Goal: Task Accomplishment & Management: Complete application form

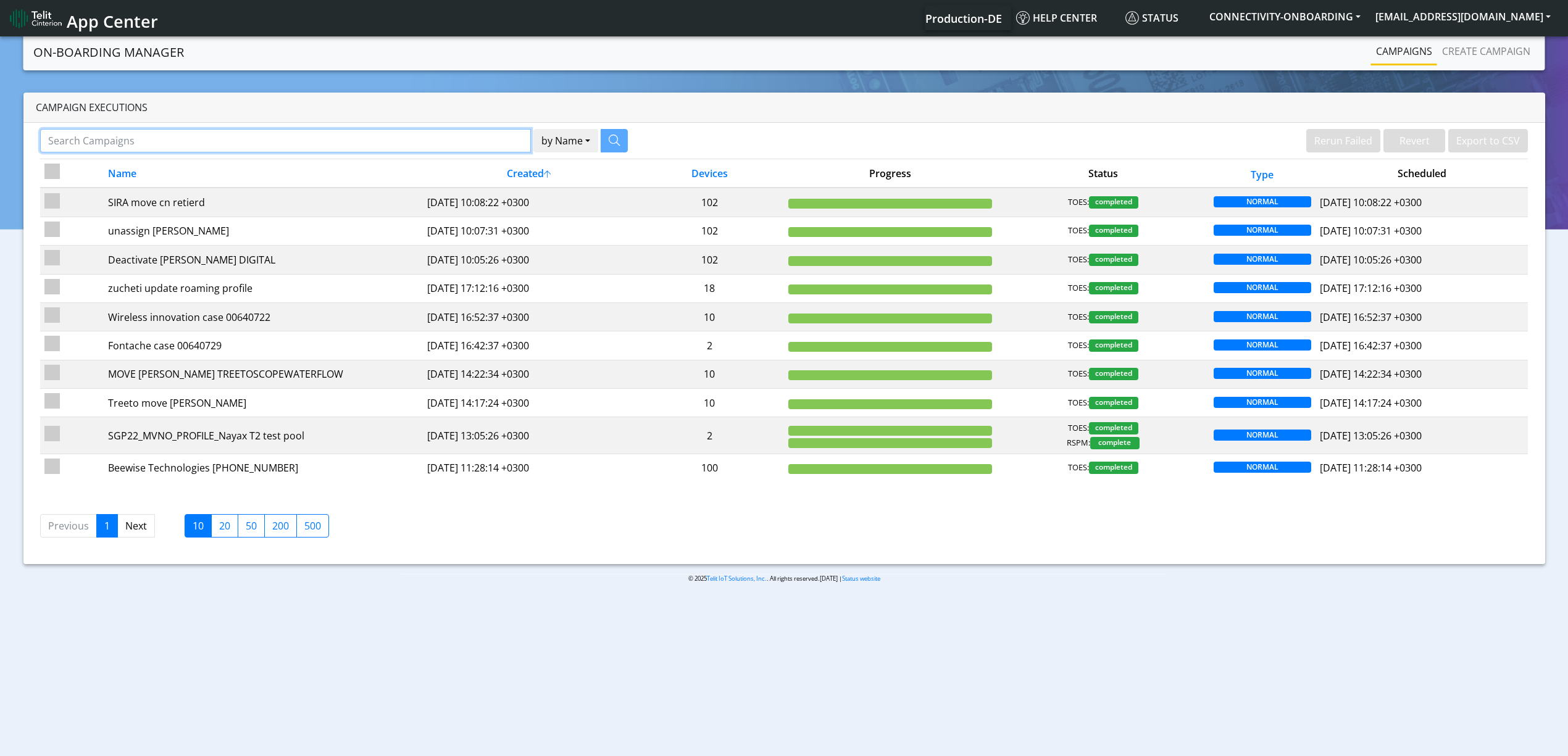
click at [464, 136] on input "Search Campaigns" at bounding box center [285, 140] width 490 height 23
paste input "19926"
type input "19926"
click at [598, 146] on icon "button" at bounding box center [599, 140] width 11 height 11
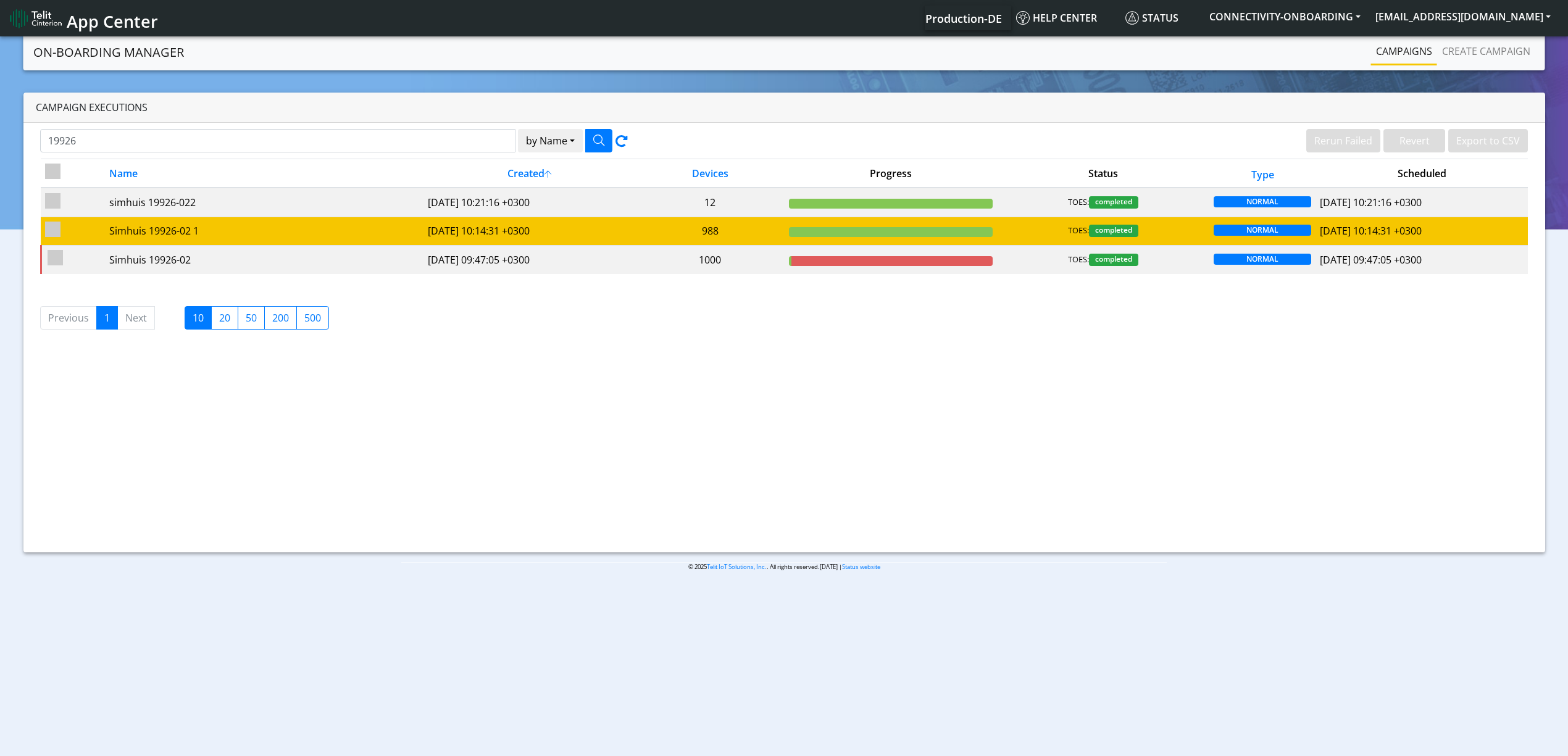
click at [371, 218] on td "Simhuis 19926-02 1" at bounding box center [263, 231] width 318 height 28
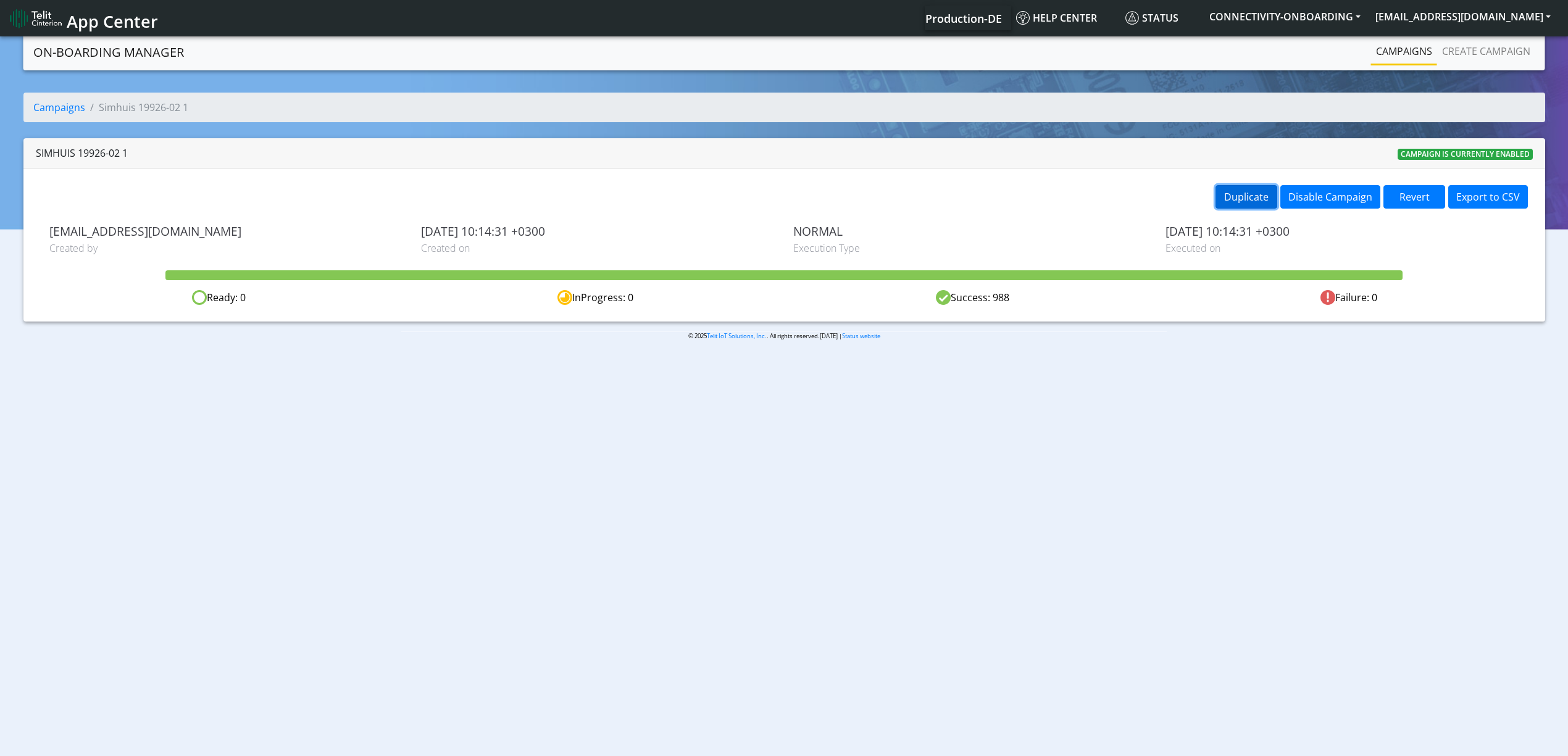
click at [1175, 196] on button "Duplicate" at bounding box center [1246, 196] width 62 height 23
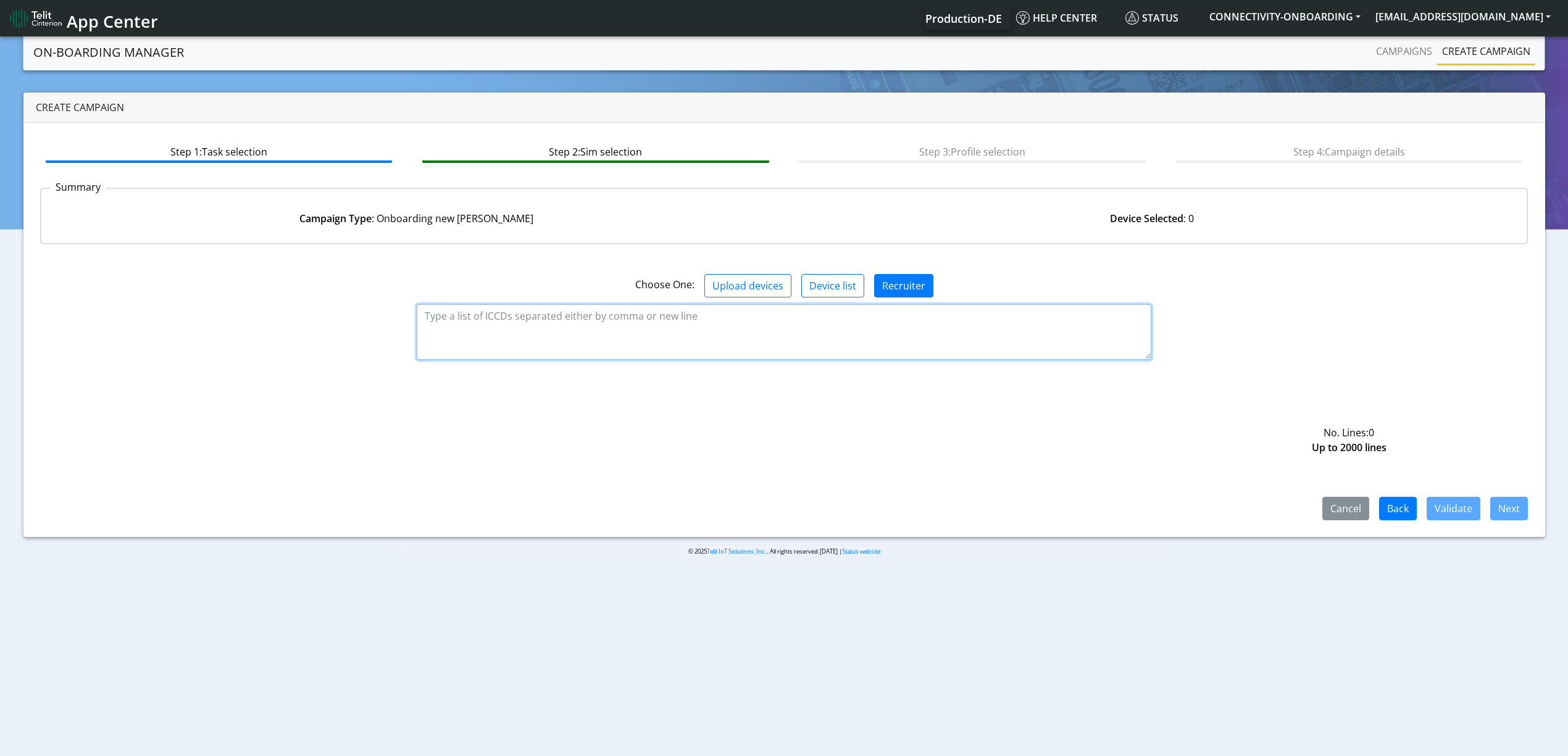
click at [459, 323] on textarea at bounding box center [784, 331] width 734 height 55
paste textarea "89358151000023851929 89358151000023851937 89358151000023851945 8935815100002385…"
paste textarea "89358151000023553228 89358151000023553319 89358151000023553301 8935815100002355…"
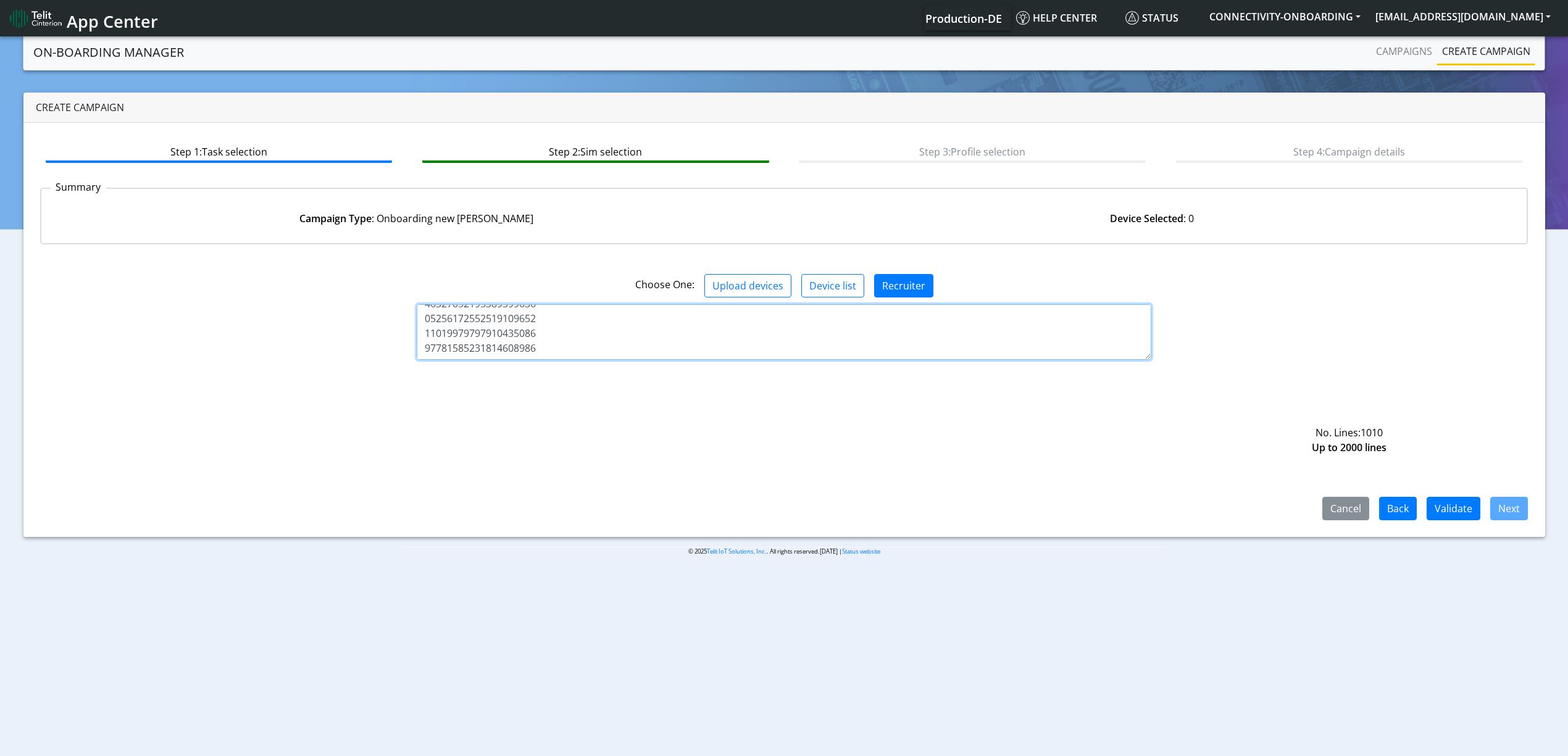
type textarea "89358151000023851929 89358151000023851937 89358151000023851945 8935815100002385…"
click at [1175, 494] on div "Cancel Back Validate Next" at bounding box center [784, 448] width 1488 height 143
click at [1175, 501] on button "Validate" at bounding box center [1452, 508] width 53 height 23
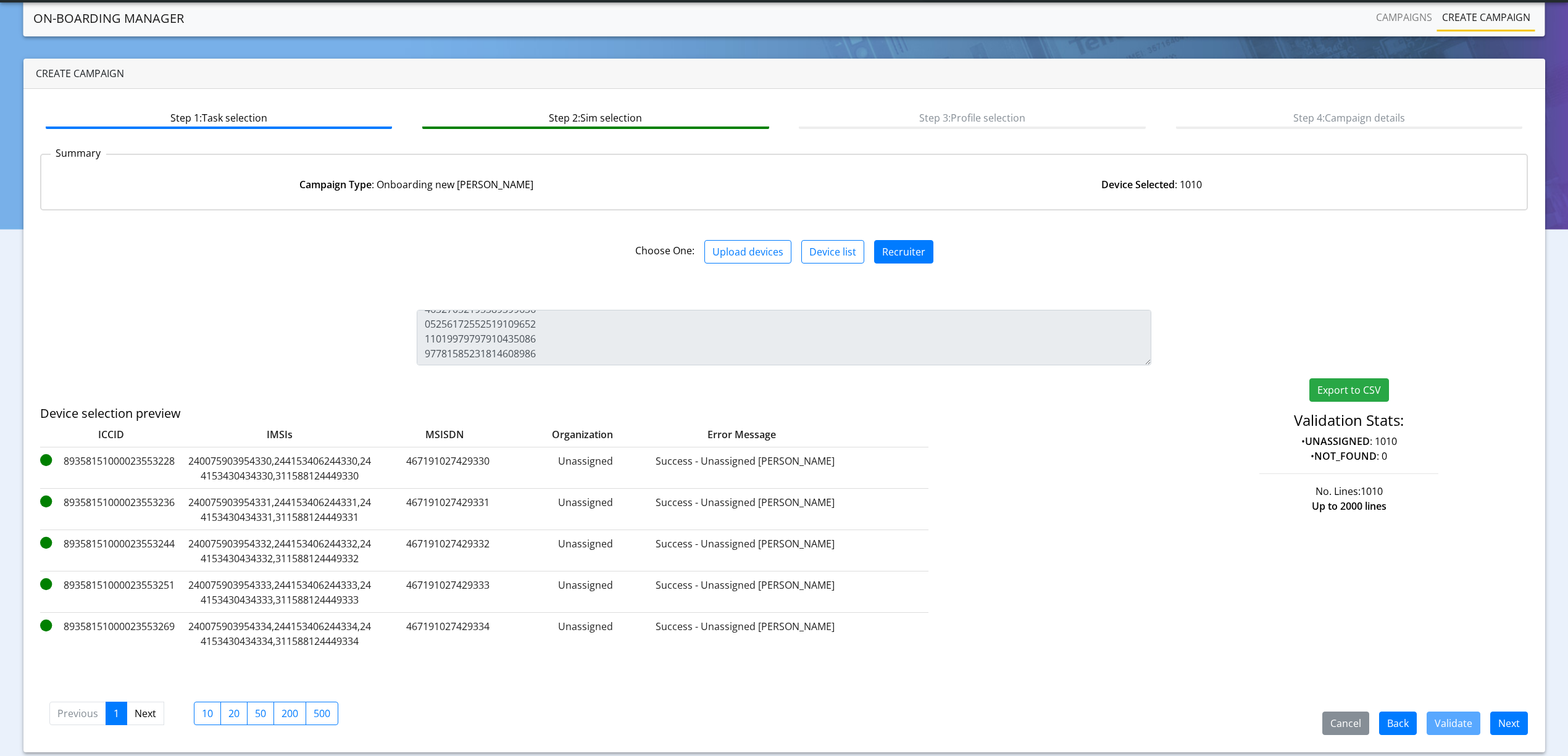
scroll to position [35, 0]
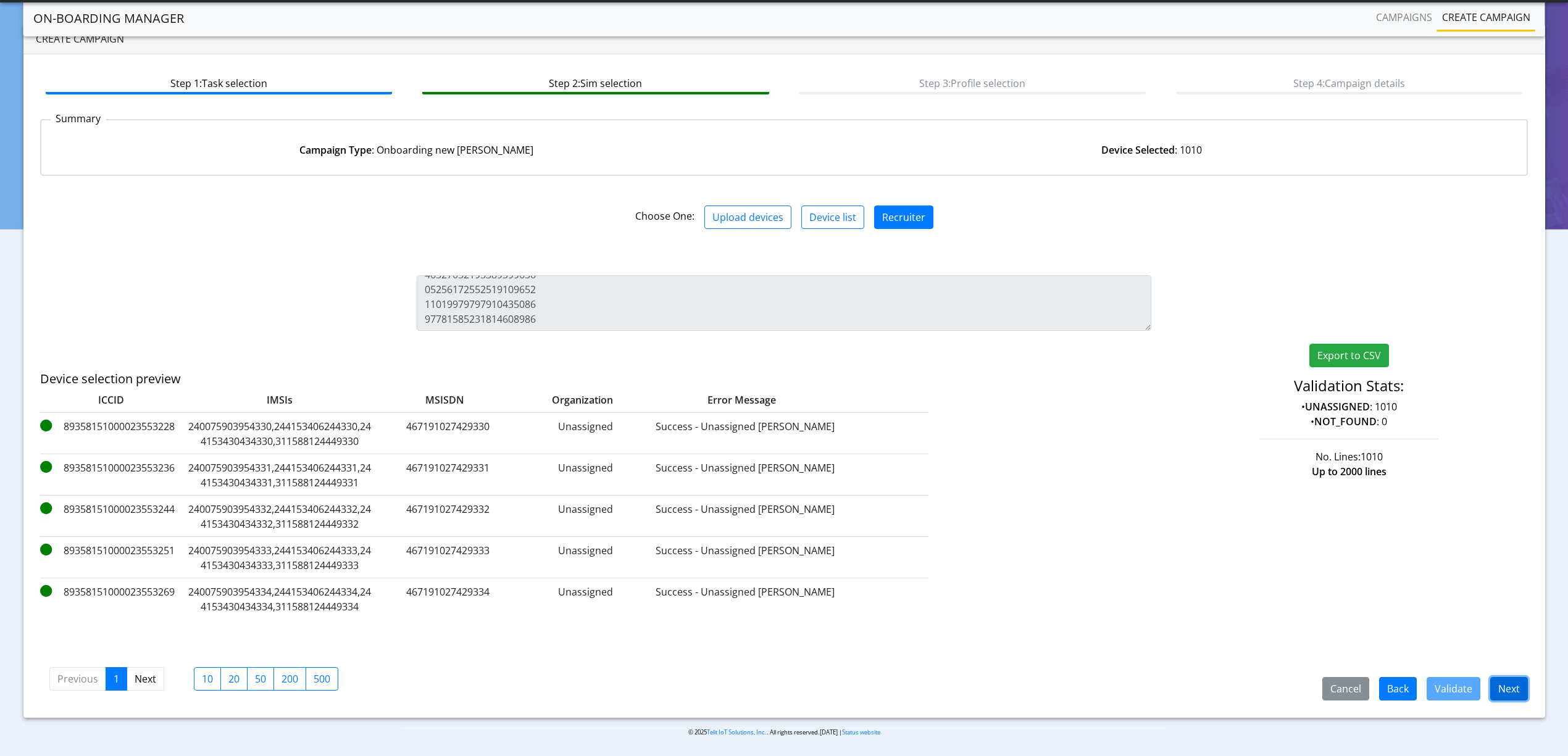
click at [1175, 567] on button "Next" at bounding box center [1508, 688] width 37 height 23
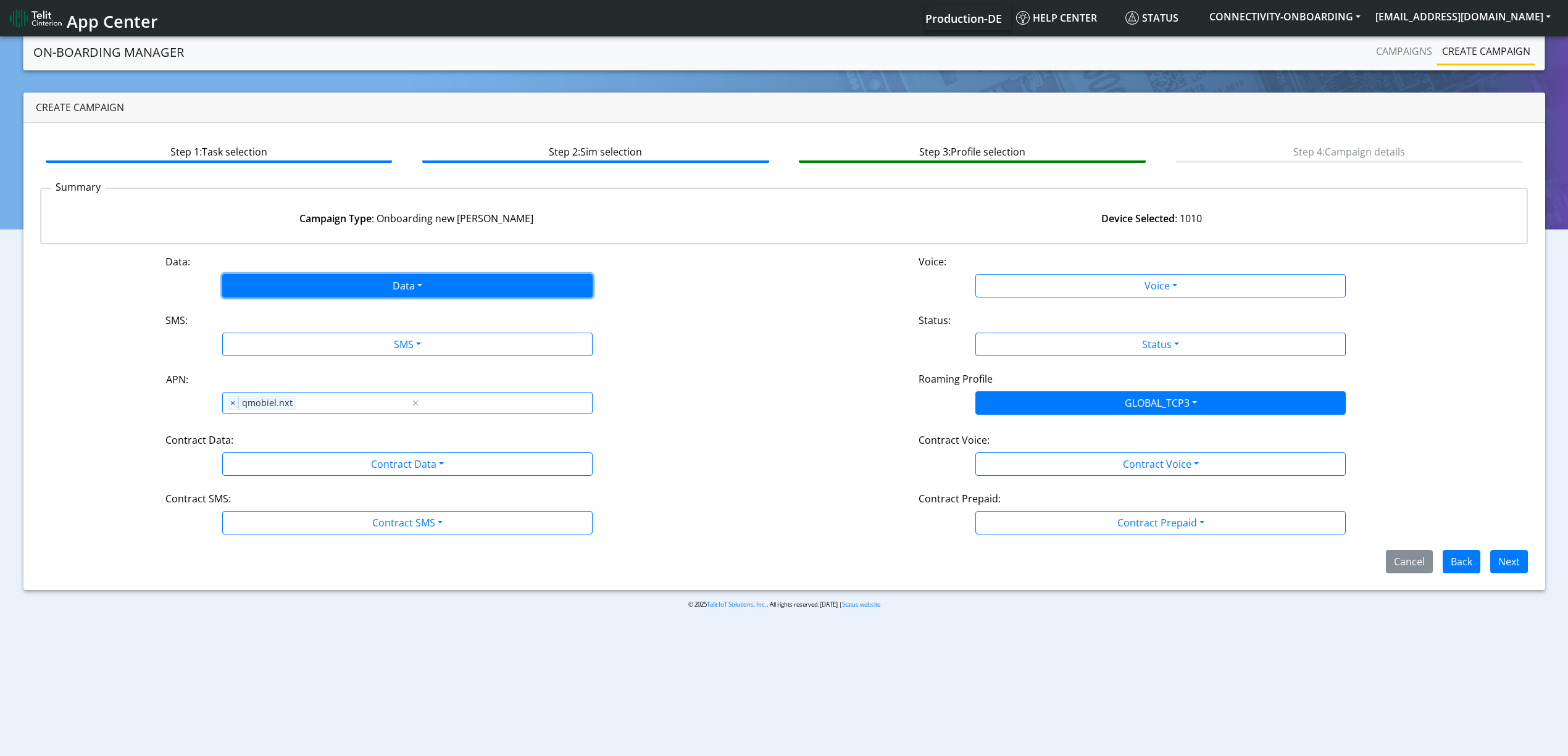
click at [274, 284] on button "Data" at bounding box center [407, 285] width 371 height 23
click at [263, 330] on button "Enabled" at bounding box center [407, 334] width 369 height 20
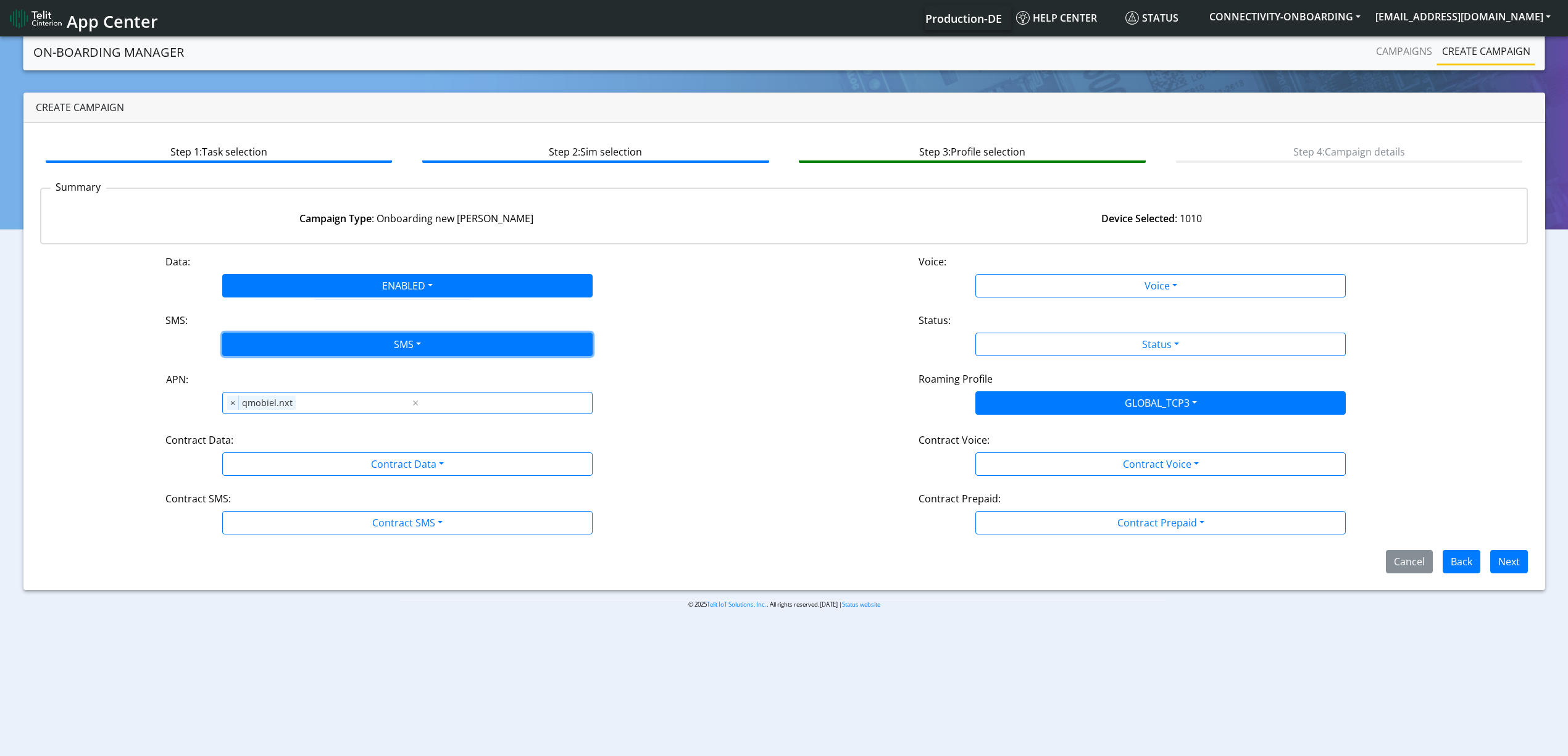
click at [272, 341] on button "SMS" at bounding box center [407, 343] width 371 height 23
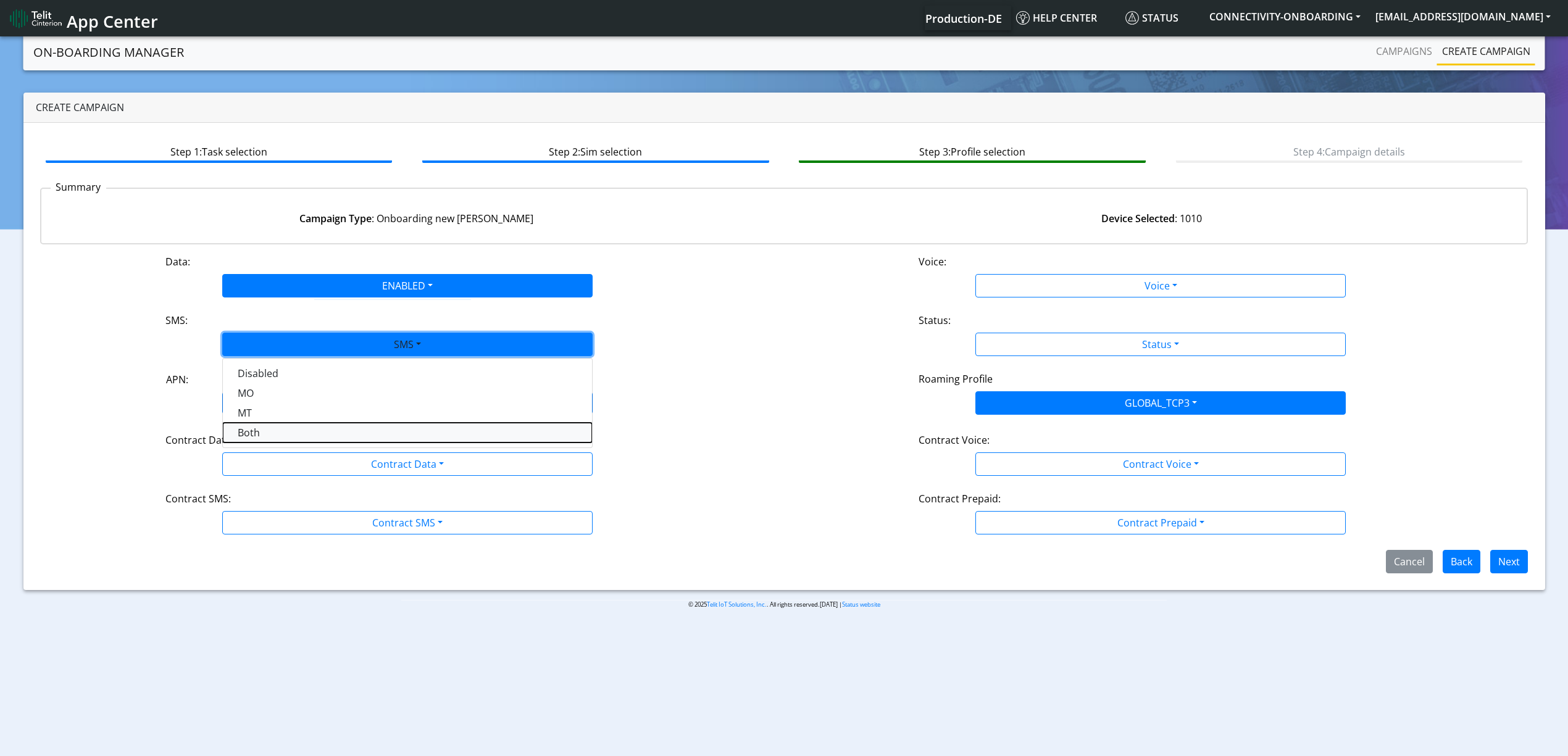
click at [265, 432] on button "Both" at bounding box center [407, 432] width 369 height 20
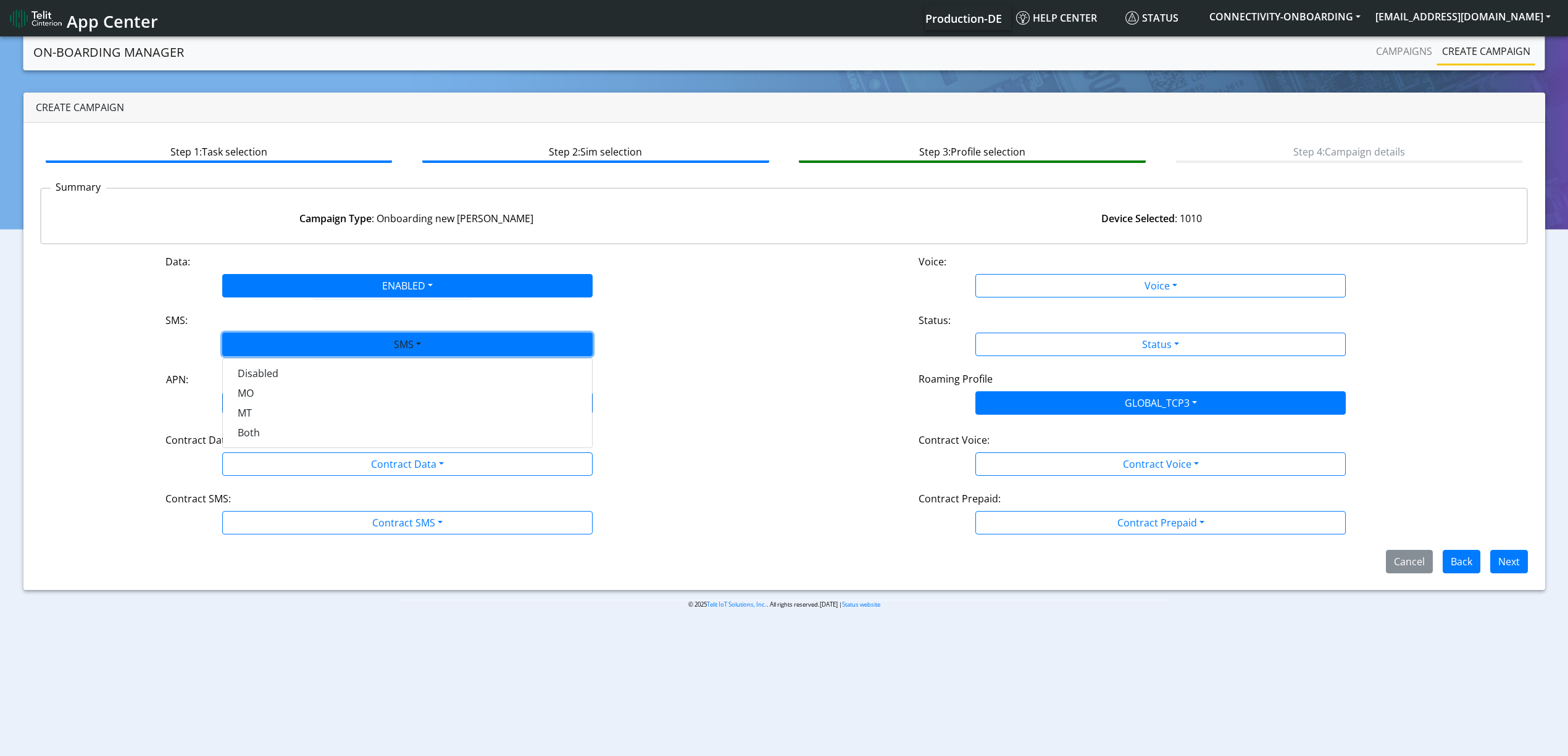
click at [265, 436] on div "Contract Data:" at bounding box center [407, 441] width 502 height 20
click at [268, 443] on div "Contract Data:" at bounding box center [407, 441] width 502 height 20
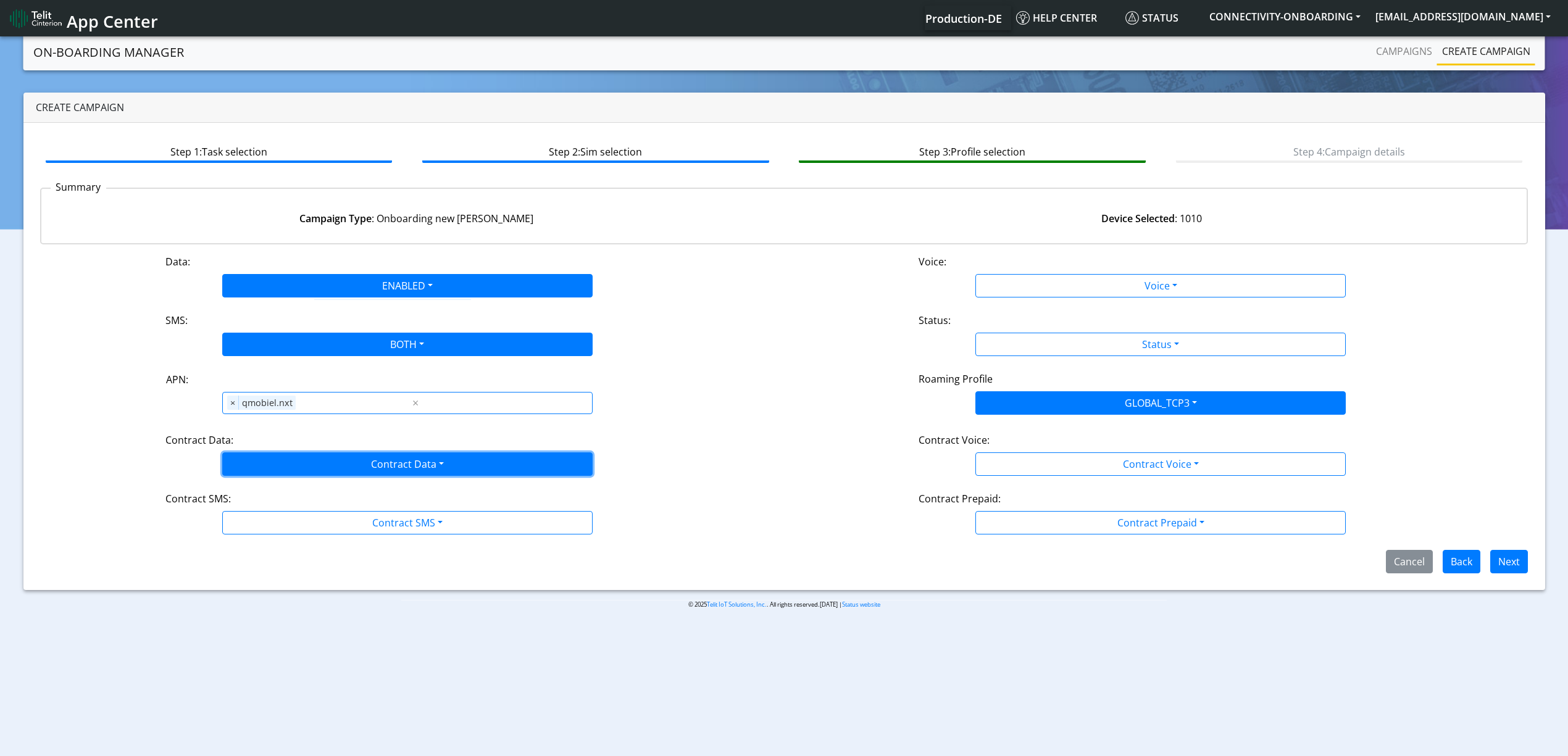
click at [277, 463] on button "Contract Data" at bounding box center [407, 463] width 371 height 23
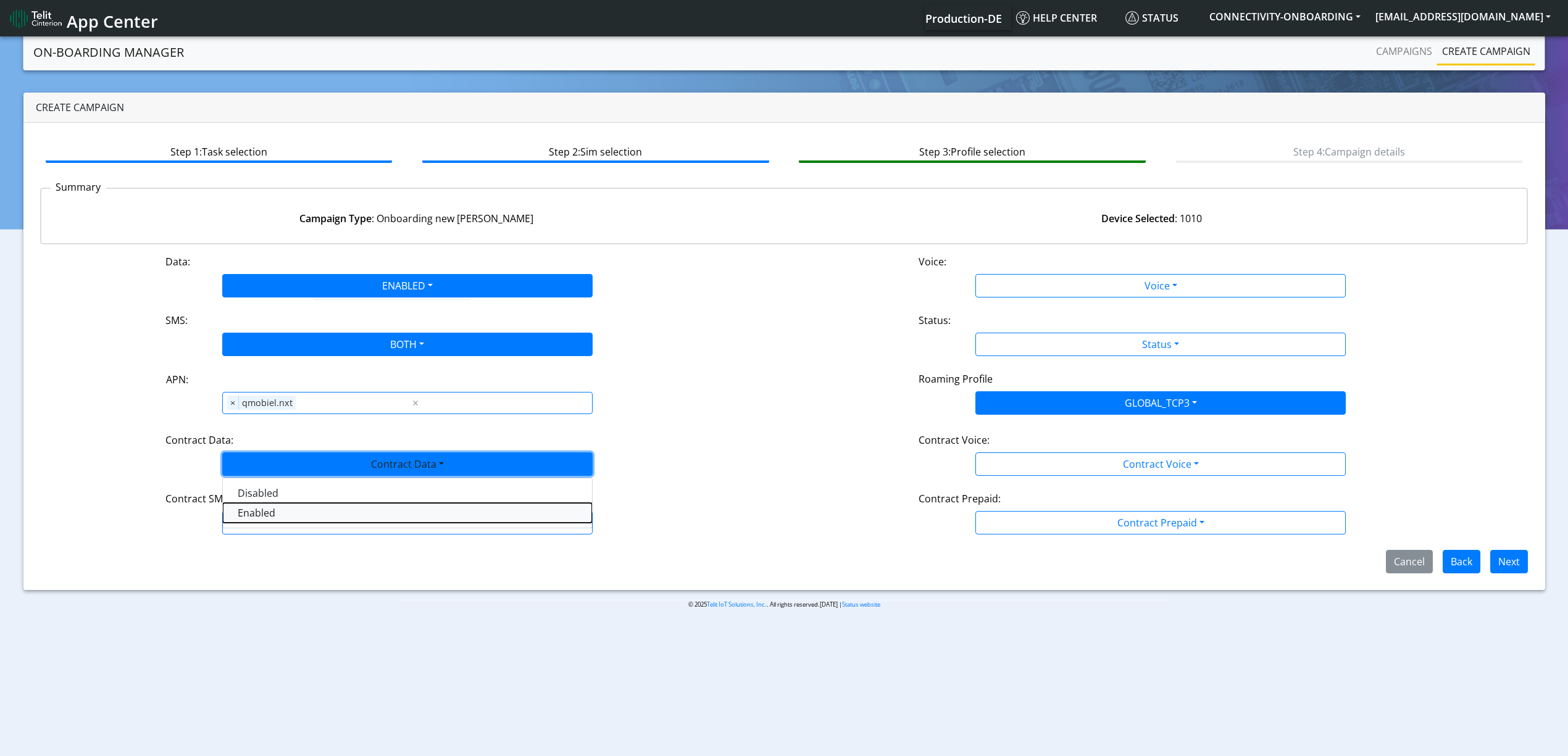
click at [277, 521] on Dataenabled-dropdown "Enabled" at bounding box center [407, 512] width 369 height 20
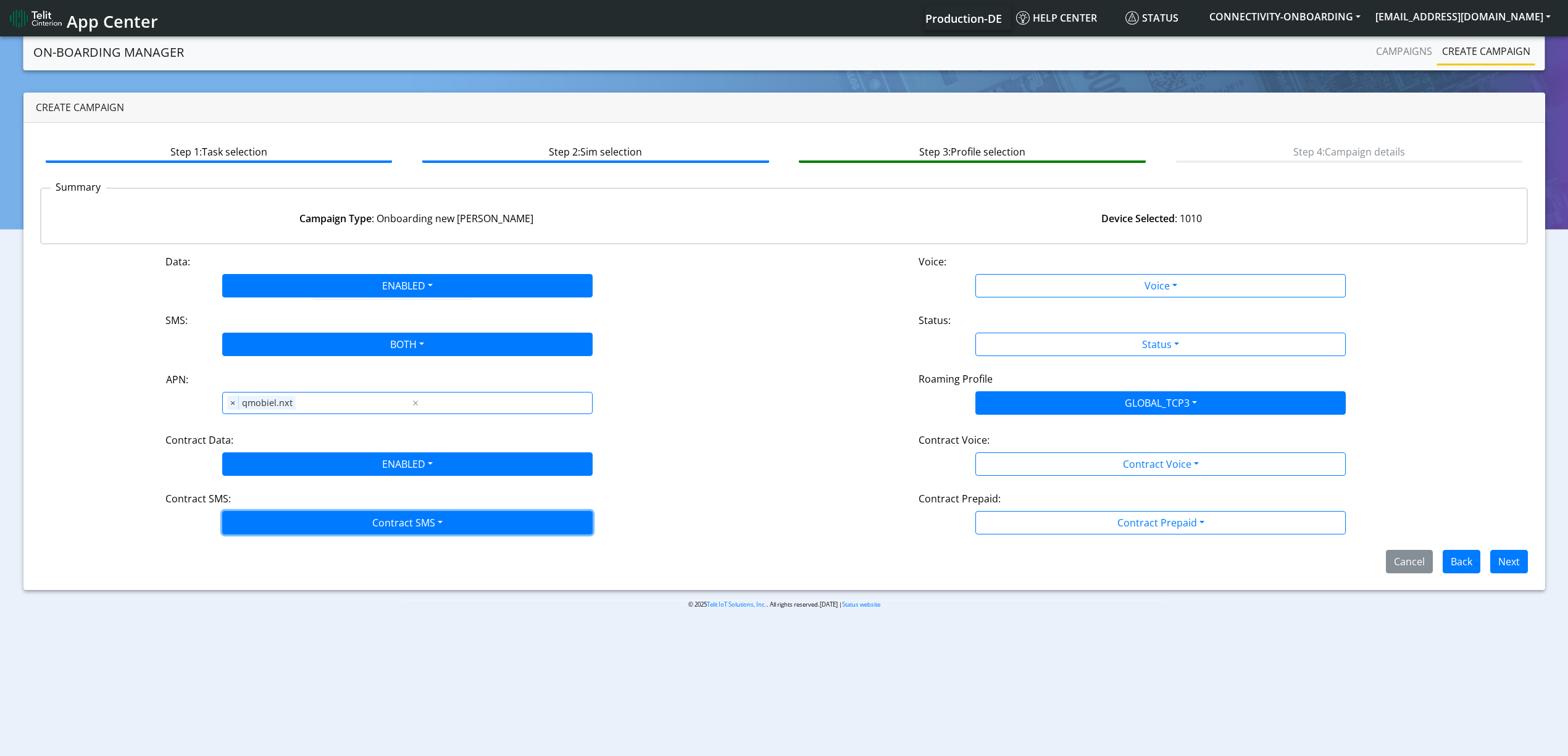
click at [277, 524] on button "Contract SMS" at bounding box center [407, 522] width 371 height 23
click at [270, 567] on SMSboth-dropdown "Both" at bounding box center [407, 610] width 369 height 20
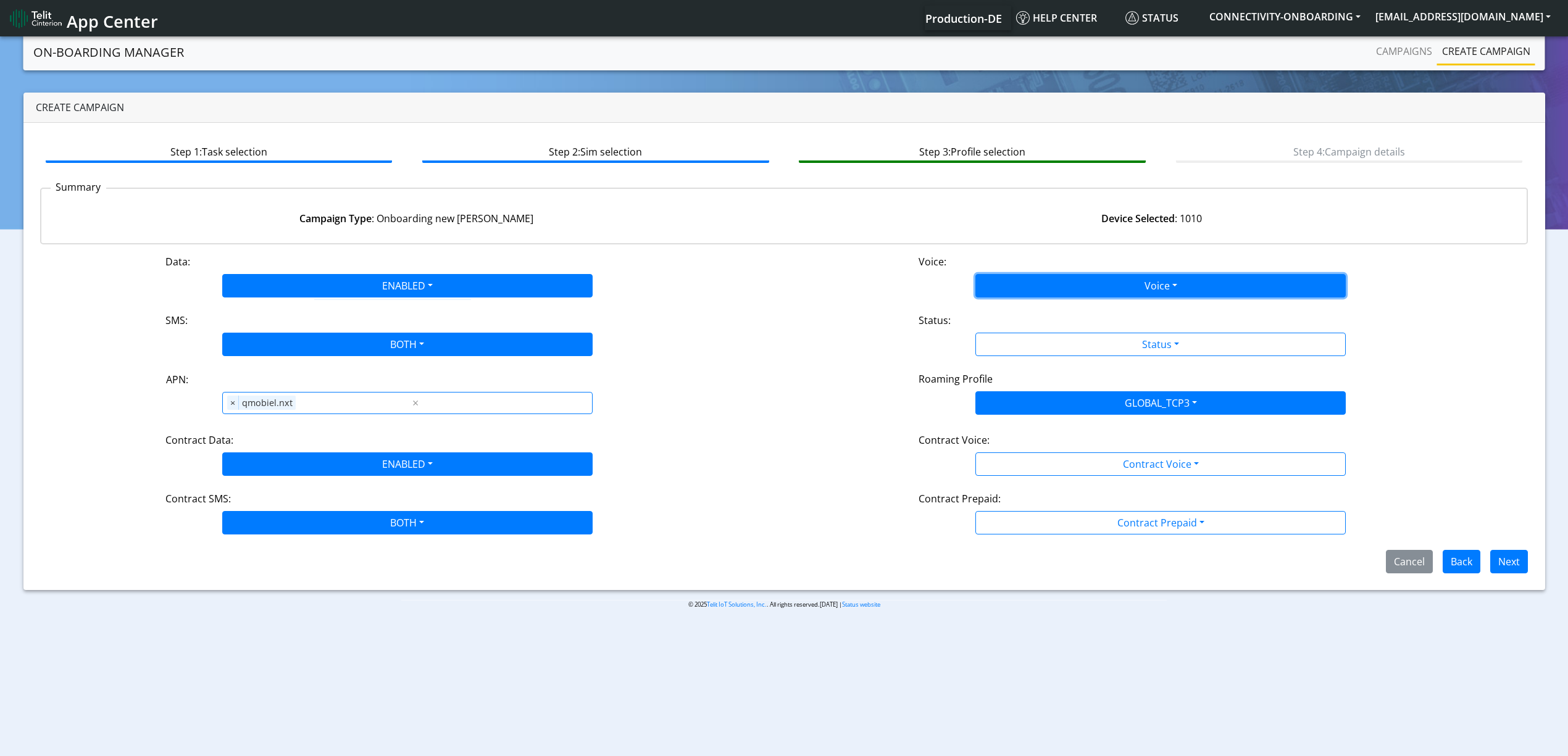
click at [1020, 277] on button "Voice" at bounding box center [1160, 285] width 371 height 23
click at [1020, 292] on button "Voice" at bounding box center [1160, 285] width 371 height 23
click at [1017, 295] on button "Voice" at bounding box center [1160, 285] width 371 height 23
click at [1013, 327] on button "Enabled" at bounding box center [1160, 334] width 369 height 20
click at [1013, 300] on div "Data: ENABLED Disabled Enabled Voice: ENABLED Disabled Enabled SMS: BOTH Disabl…" at bounding box center [784, 413] width 1488 height 319
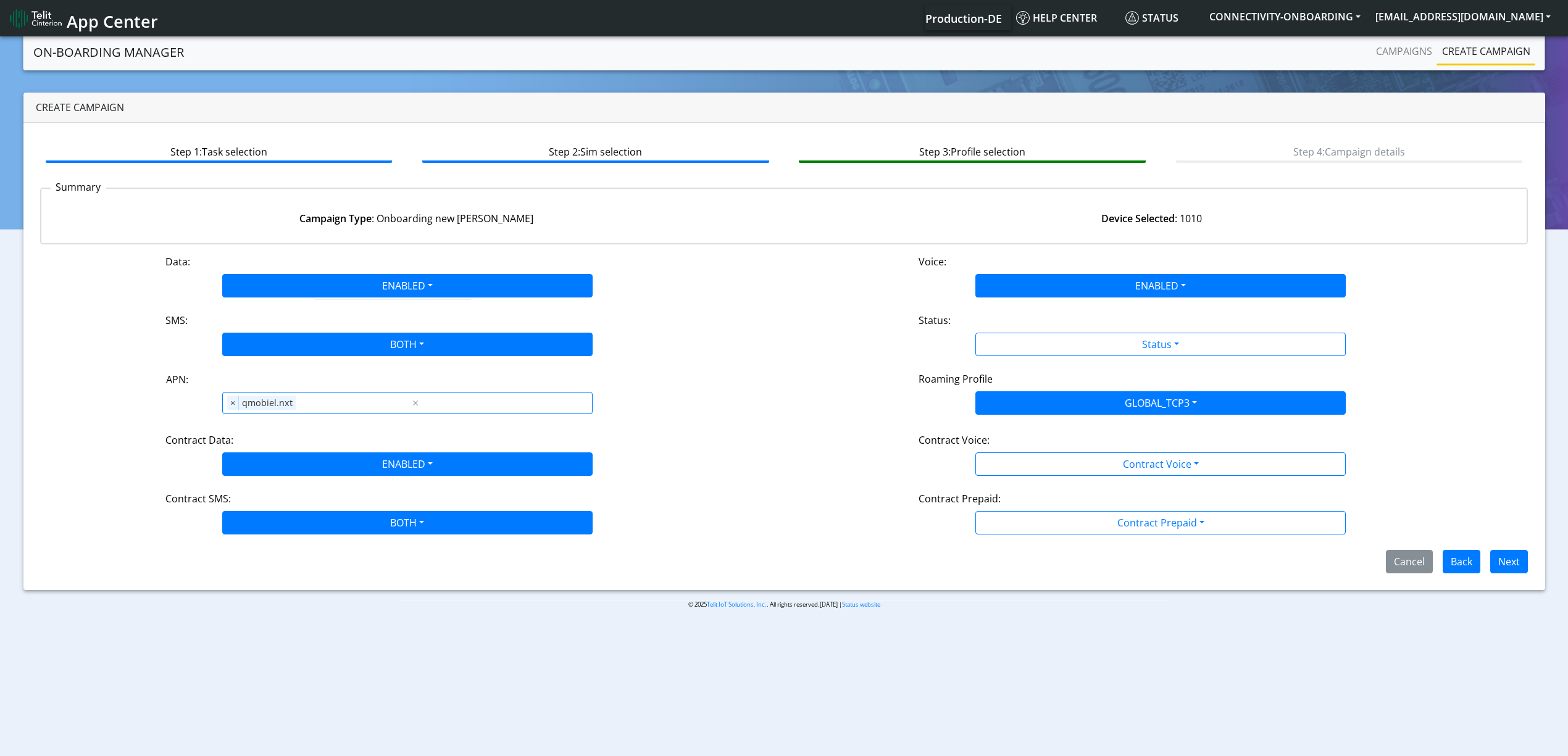
click at [1012, 297] on div "Data: ENABLED Disabled Enabled Voice: ENABLED Disabled Enabled SMS: BOTH Disabl…" at bounding box center [784, 413] width 1488 height 319
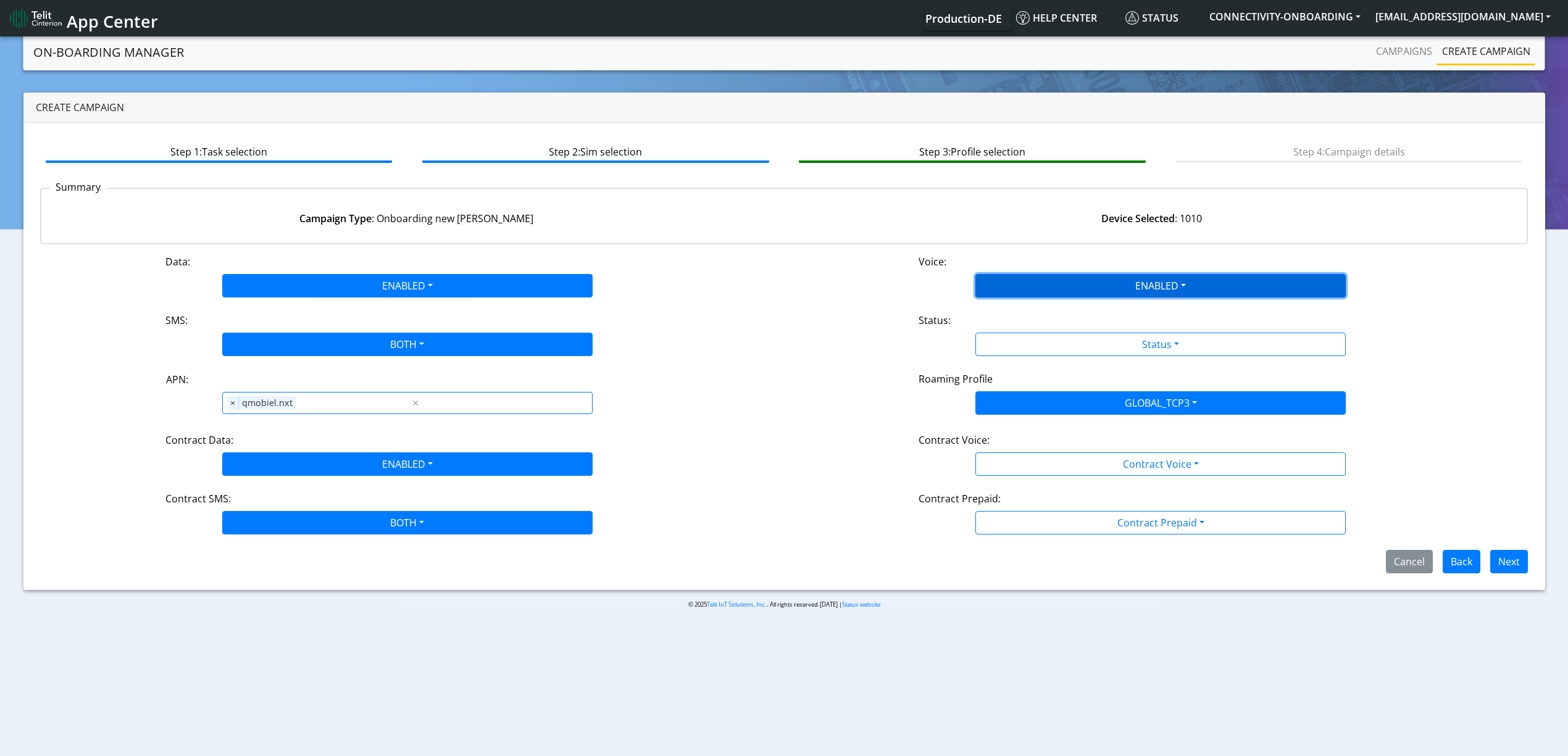
click at [1013, 289] on button "ENABLED" at bounding box center [1160, 285] width 371 height 23
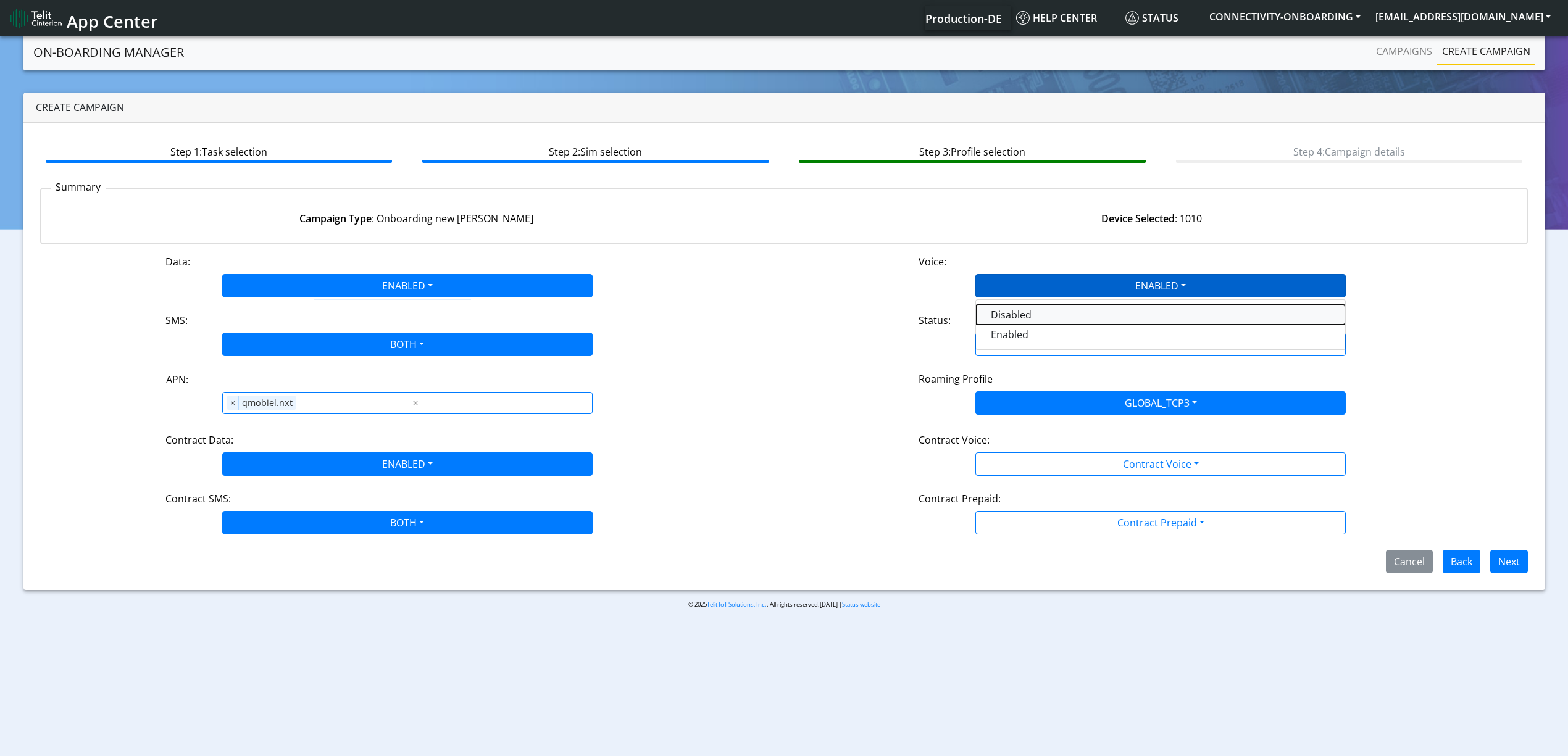
click at [1013, 315] on button "Disabled" at bounding box center [1160, 314] width 369 height 20
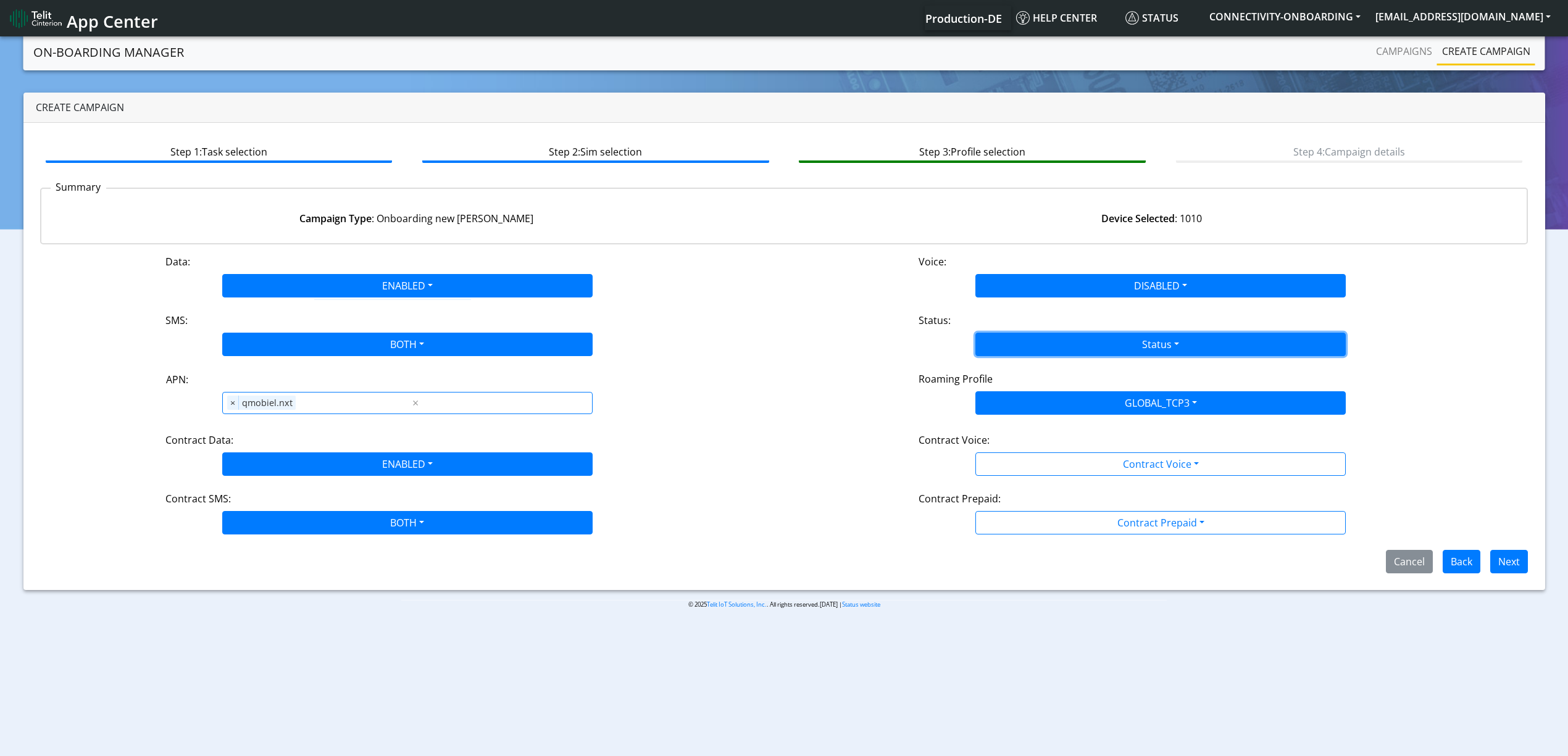
click at [1022, 346] on button "Status" at bounding box center [1160, 343] width 371 height 23
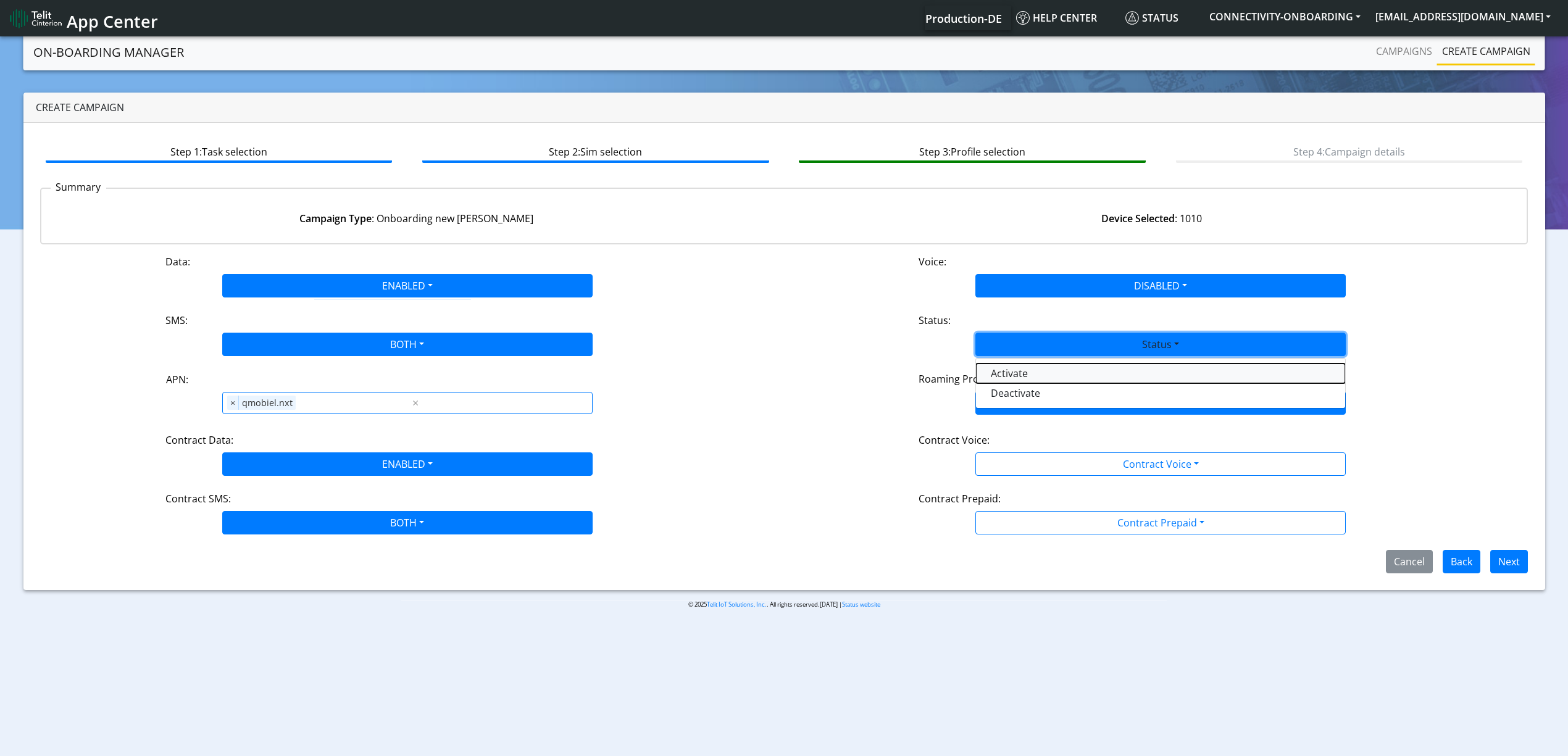
click at [1012, 375] on button "Activate" at bounding box center [1160, 372] width 369 height 20
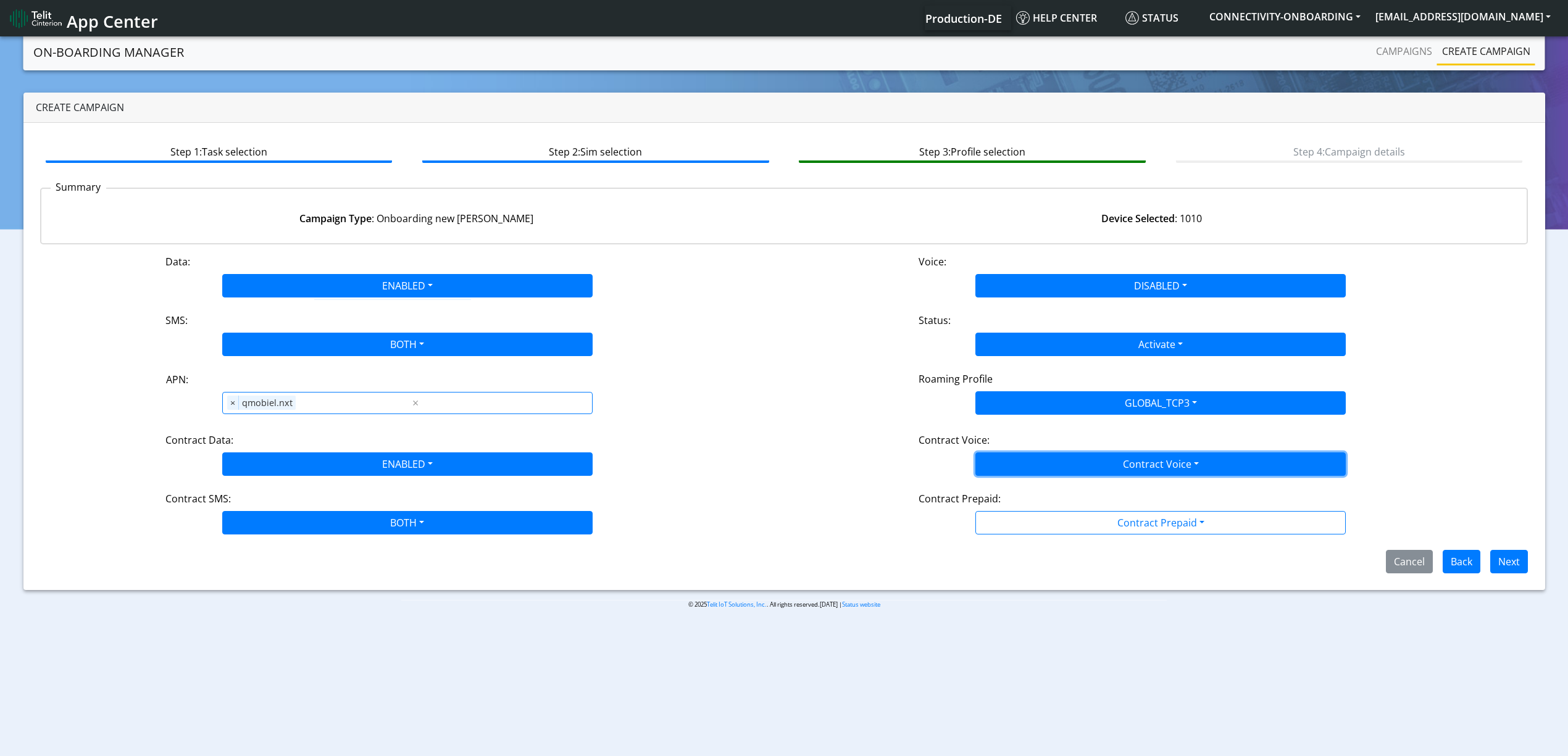
click at [1006, 471] on button "Contract Voice" at bounding box center [1160, 463] width 371 height 23
click at [1006, 497] on Voicedisabled-dropdown "Disabled" at bounding box center [1160, 492] width 369 height 20
click at [1015, 528] on button "Contract Prepaid" at bounding box center [1160, 522] width 371 height 23
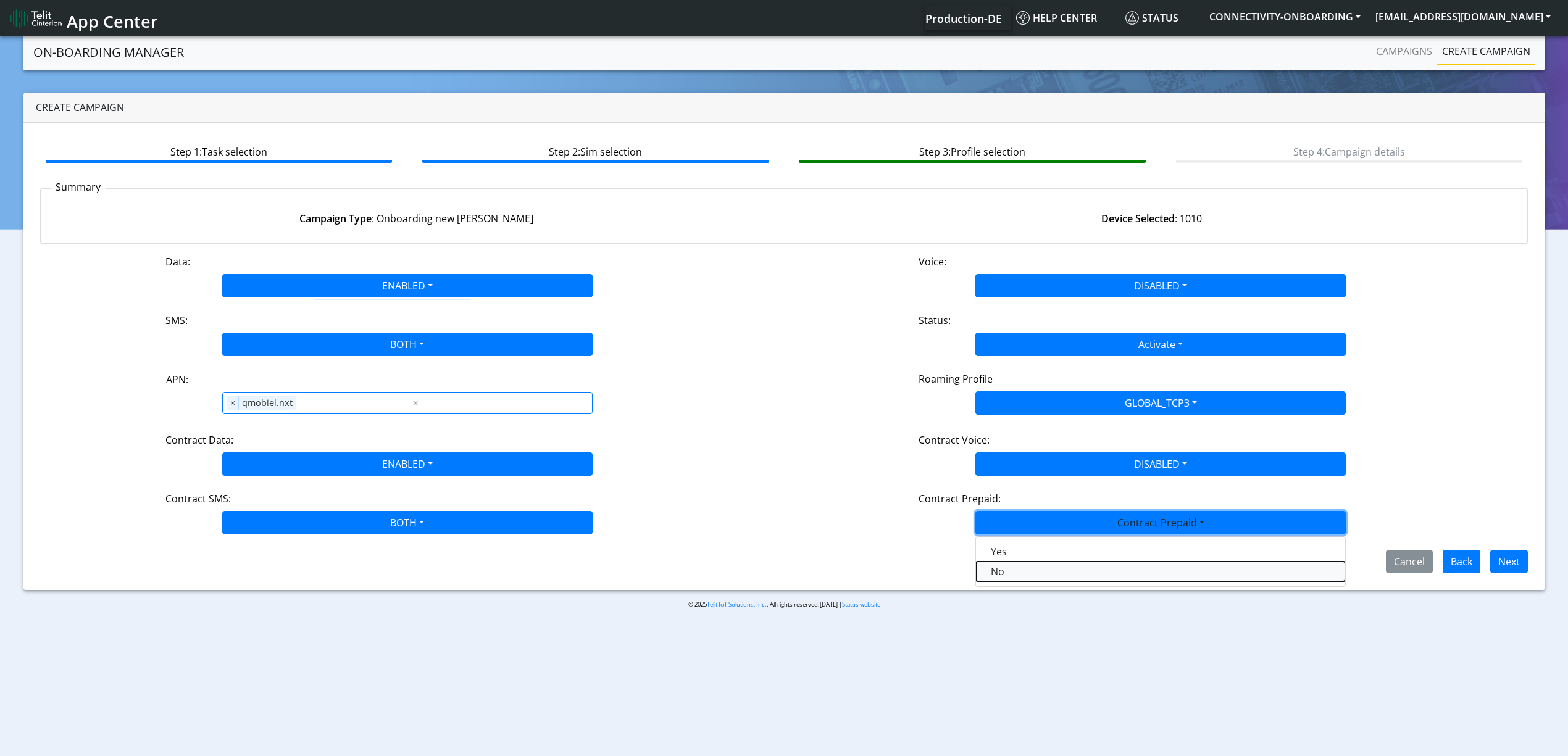
click at [1015, 567] on Prepaidnotprepaid-dropdown "No" at bounding box center [1160, 570] width 369 height 20
click at [1035, 567] on div "Cancel Back Next" at bounding box center [784, 561] width 1506 height 23
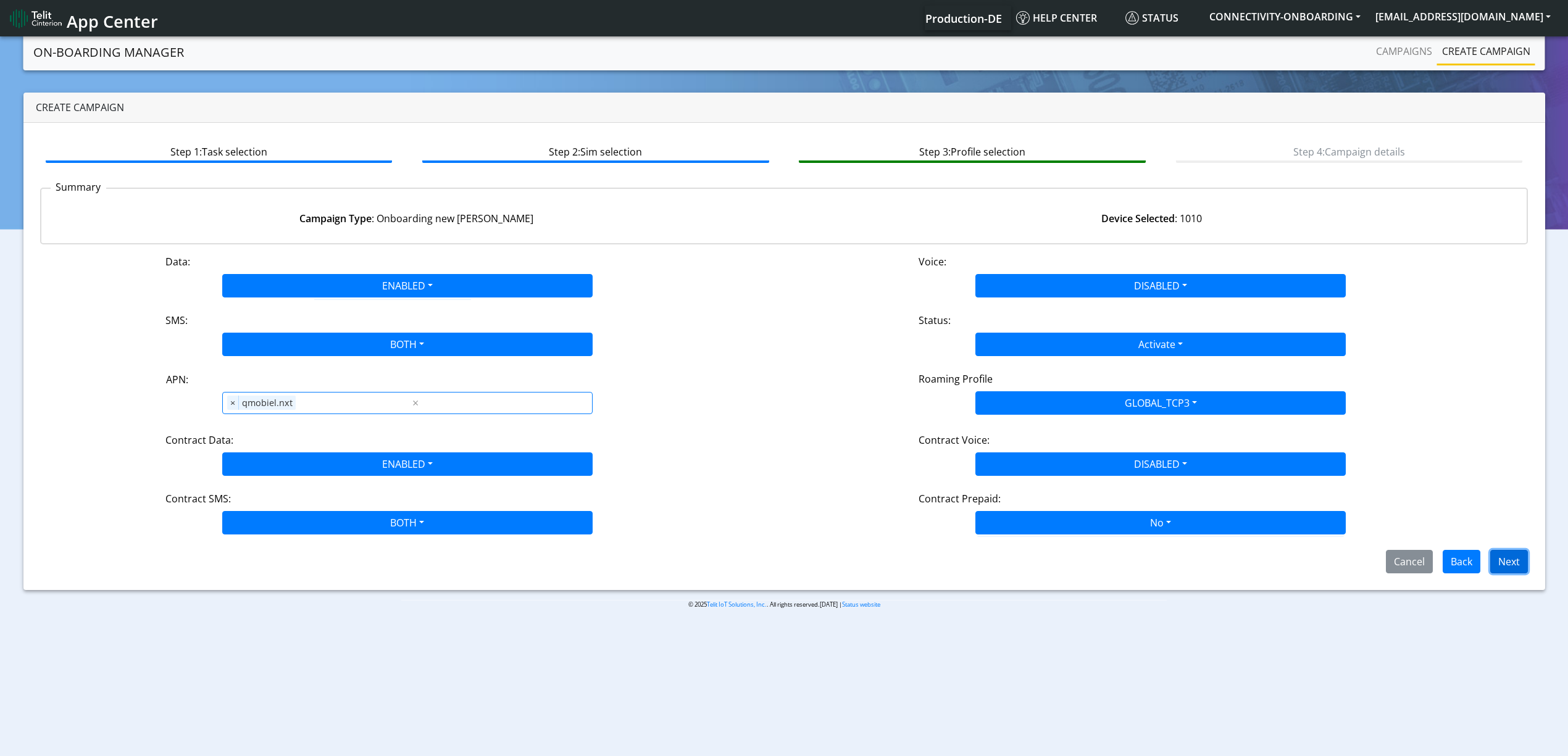
click at [1175, 556] on button "Next" at bounding box center [1508, 561] width 37 height 23
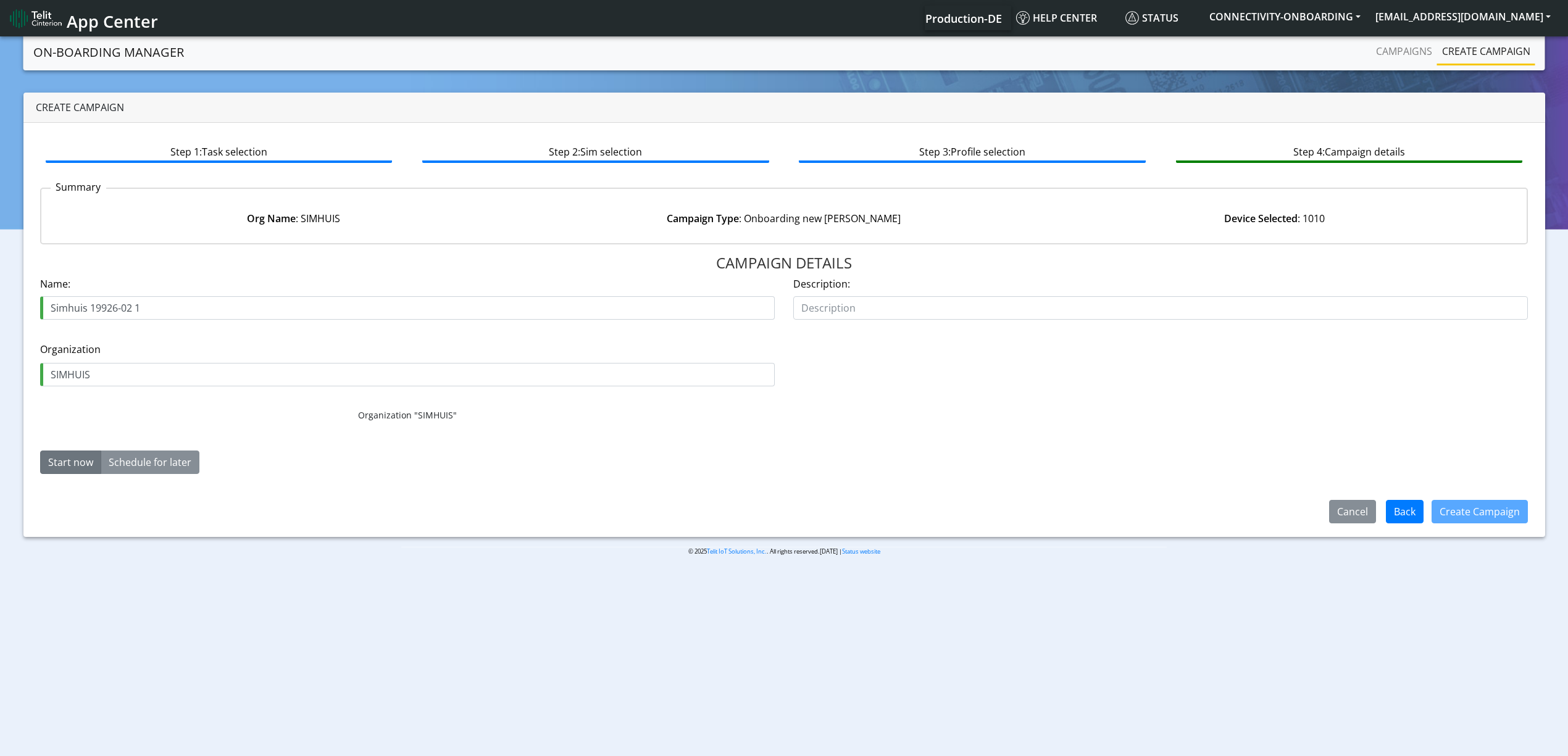
drag, startPoint x: 121, startPoint y: 307, endPoint x: 154, endPoint y: 312, distance: 33.4
click at [154, 312] on input "Simhuis 19926-02 1" at bounding box center [407, 307] width 734 height 23
type input "Simhuis 19926-03"
click at [1175, 509] on button "Create Campaign" at bounding box center [1479, 511] width 96 height 23
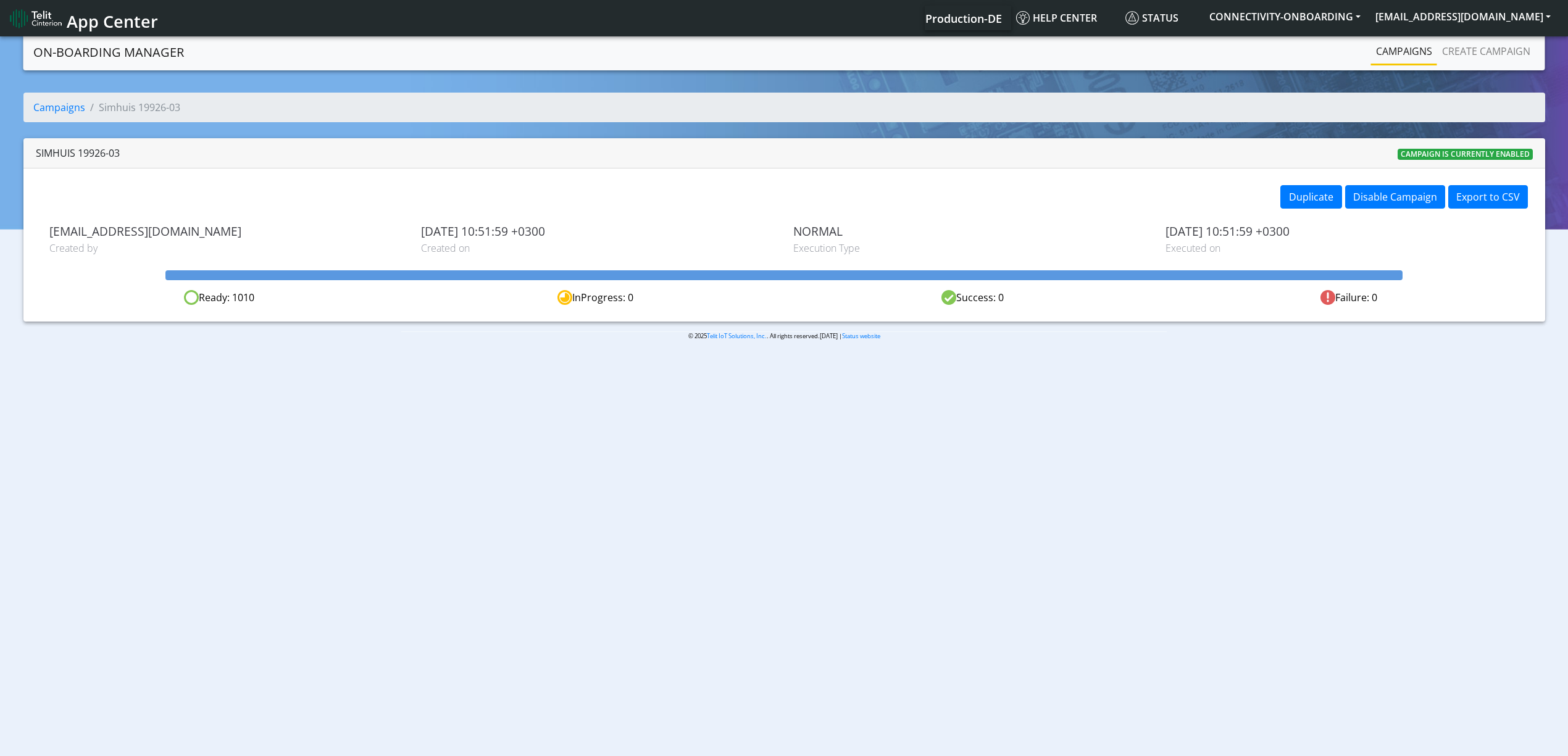
click at [1175, 48] on link "Campaigns" at bounding box center [1404, 51] width 66 height 24
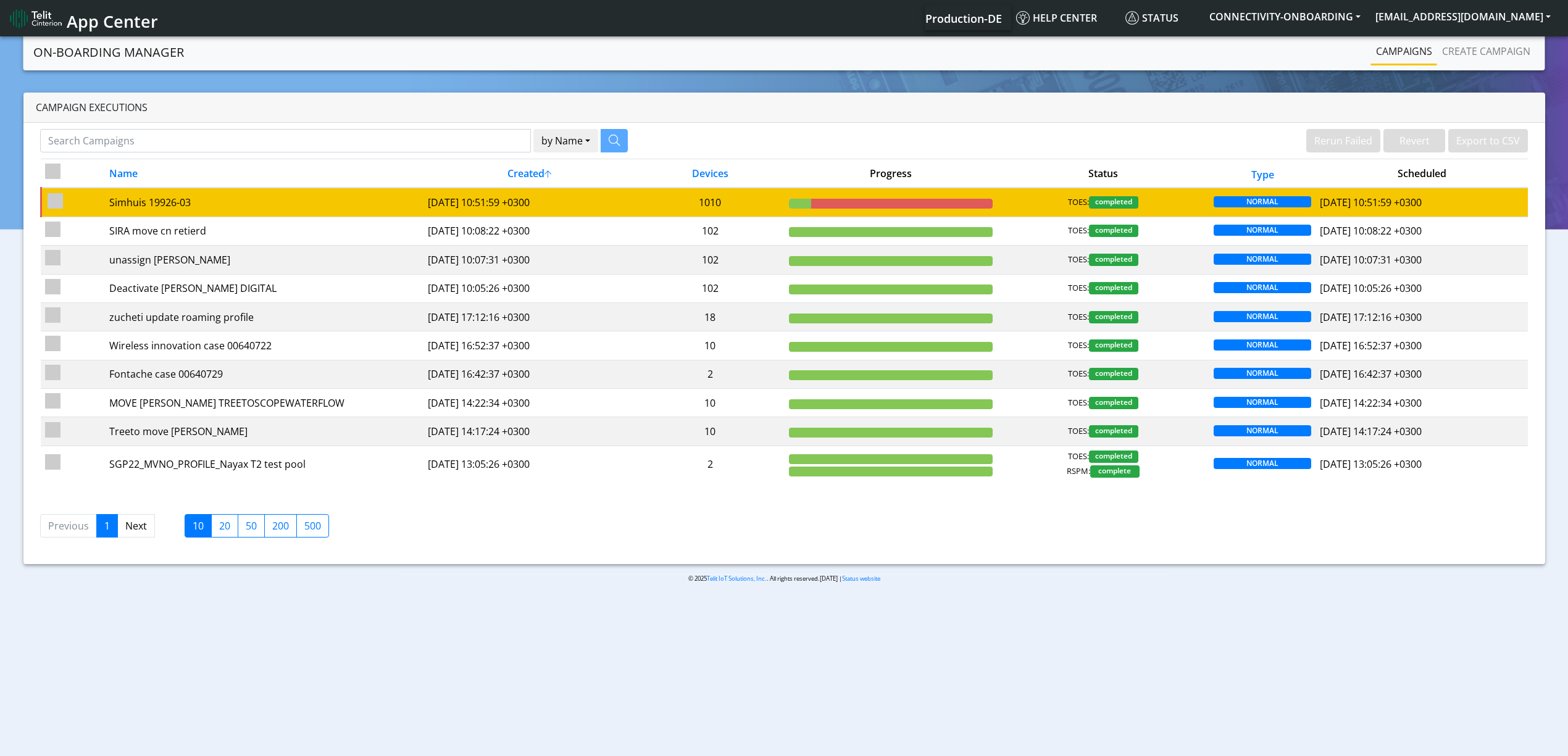
click at [759, 203] on td "1010" at bounding box center [710, 202] width 148 height 29
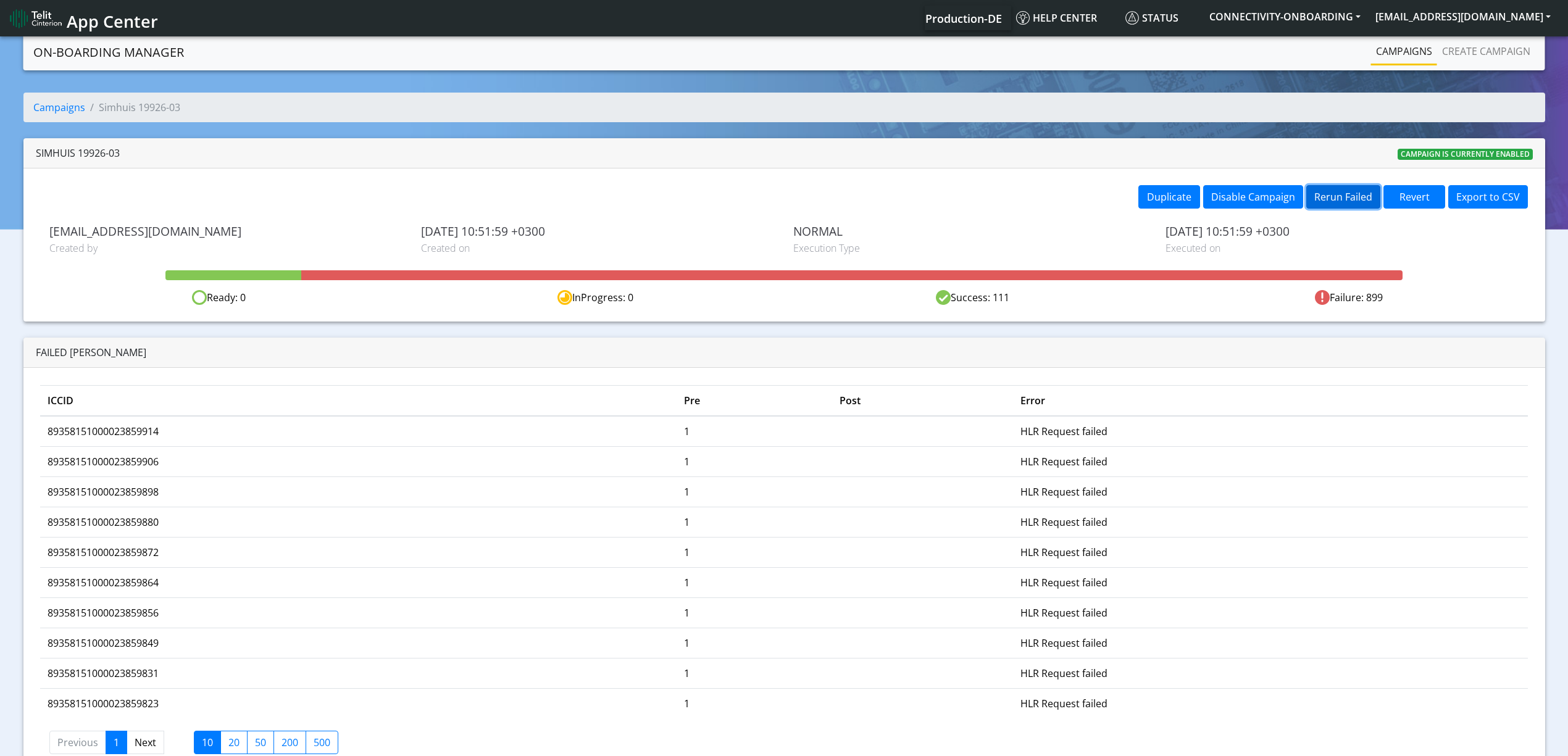
click at [1350, 203] on button "Rerun Failed" at bounding box center [1342, 196] width 74 height 23
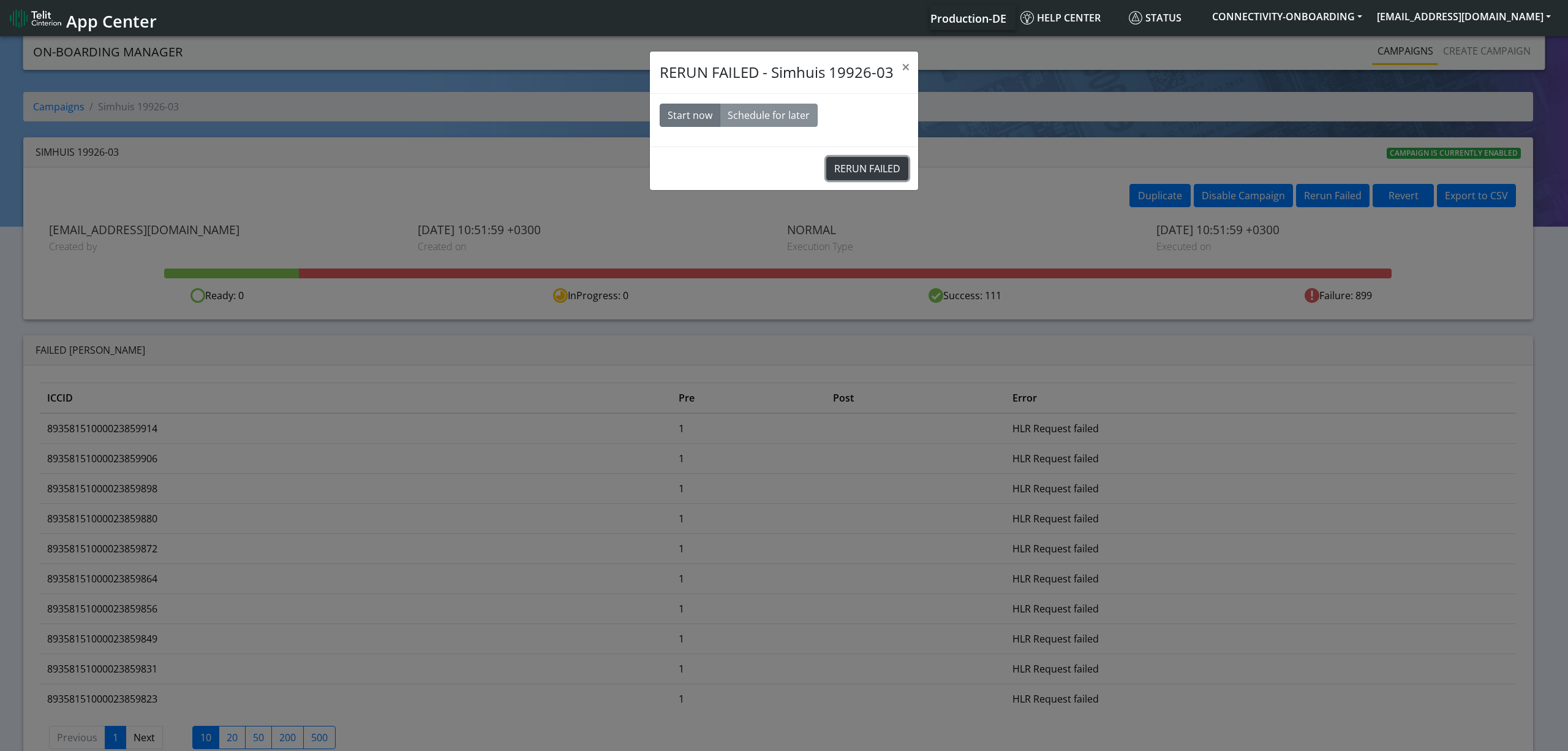
click at [855, 164] on button "RERUN FAILED" at bounding box center [867, 168] width 82 height 23
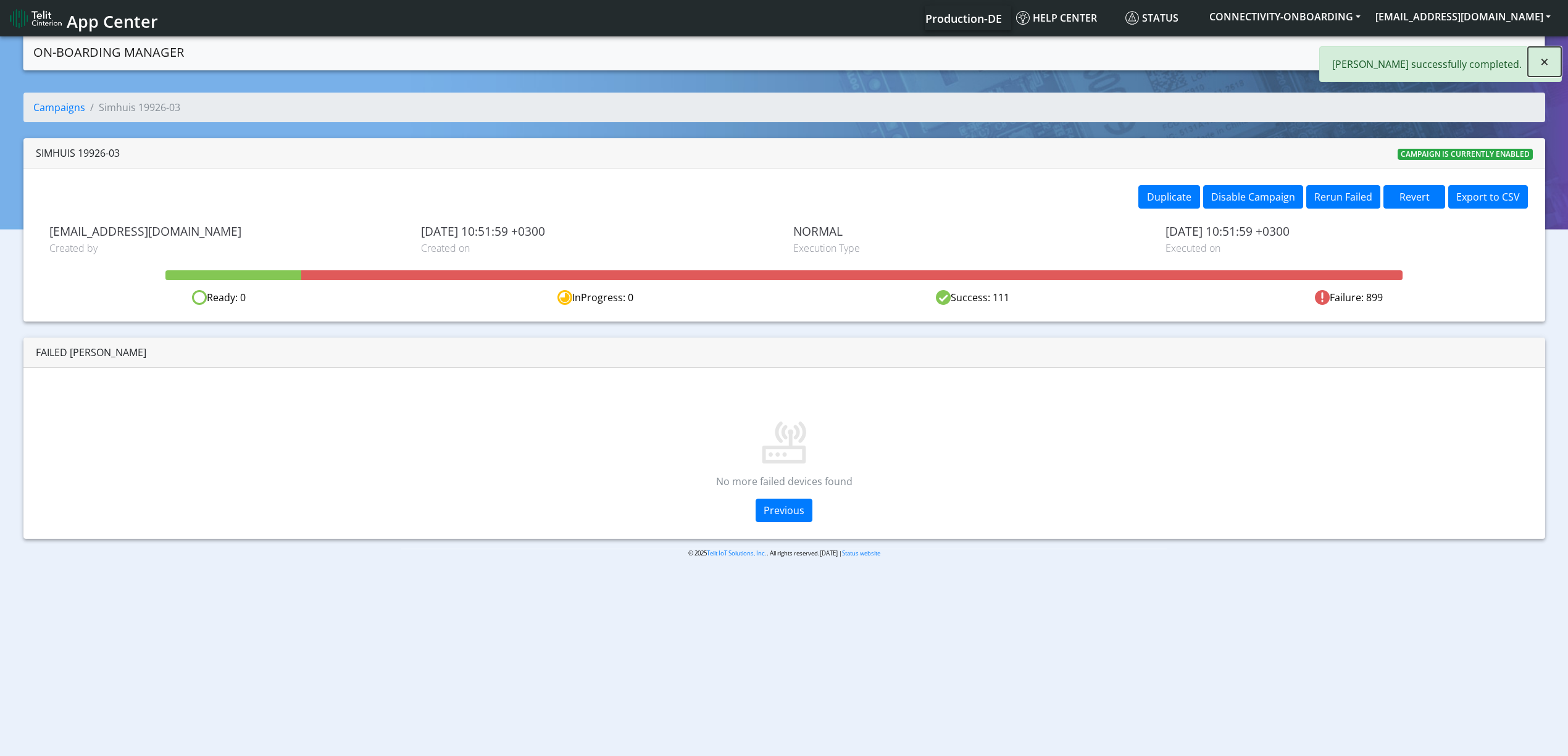
click at [1537, 64] on button "×" at bounding box center [1545, 62] width 34 height 30
click at [1406, 55] on link "Campaigns" at bounding box center [1404, 51] width 66 height 24
